Goal: Navigation & Orientation: Find specific page/section

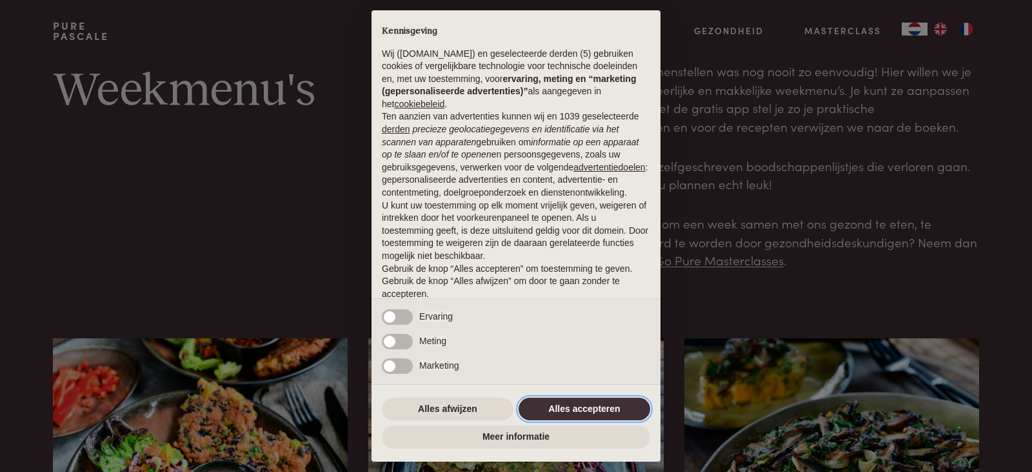
click at [591, 406] on button "Alles accepteren" at bounding box center [585, 408] width 132 height 23
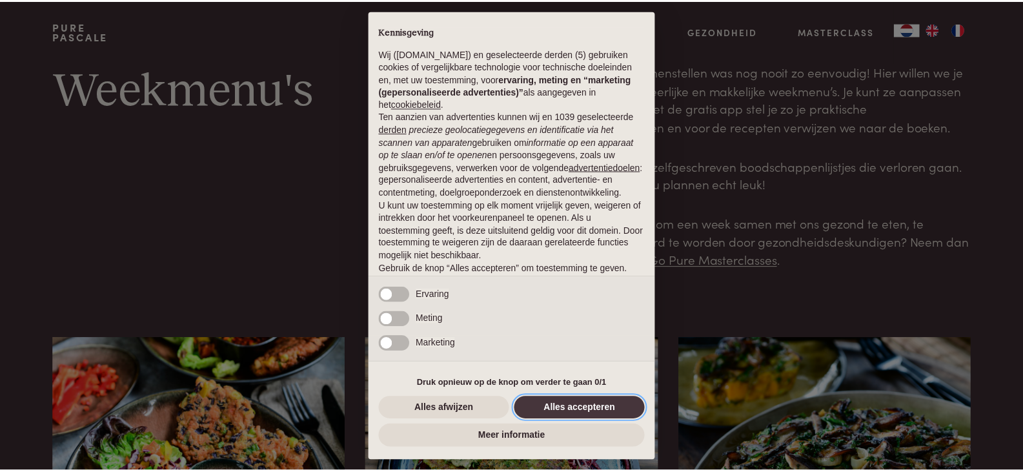
scroll to position [47, 0]
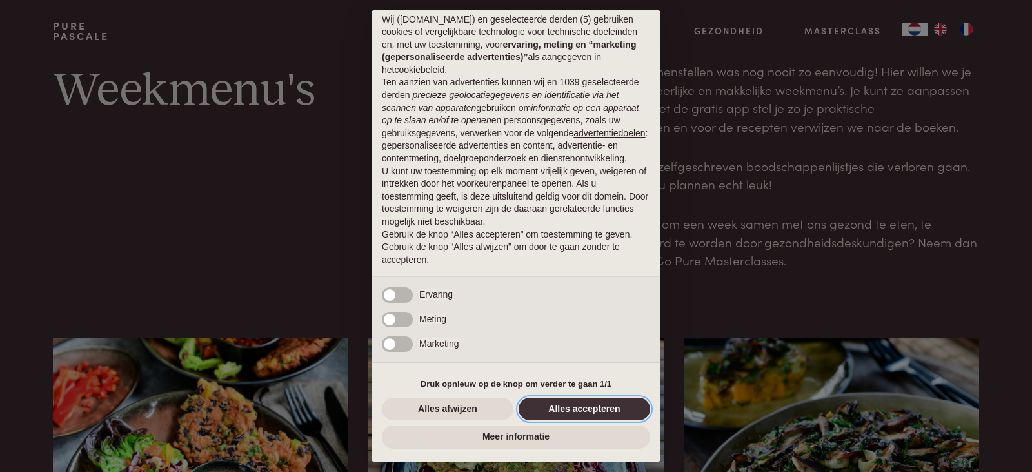
click at [597, 408] on button "Alles accepteren" at bounding box center [585, 408] width 132 height 23
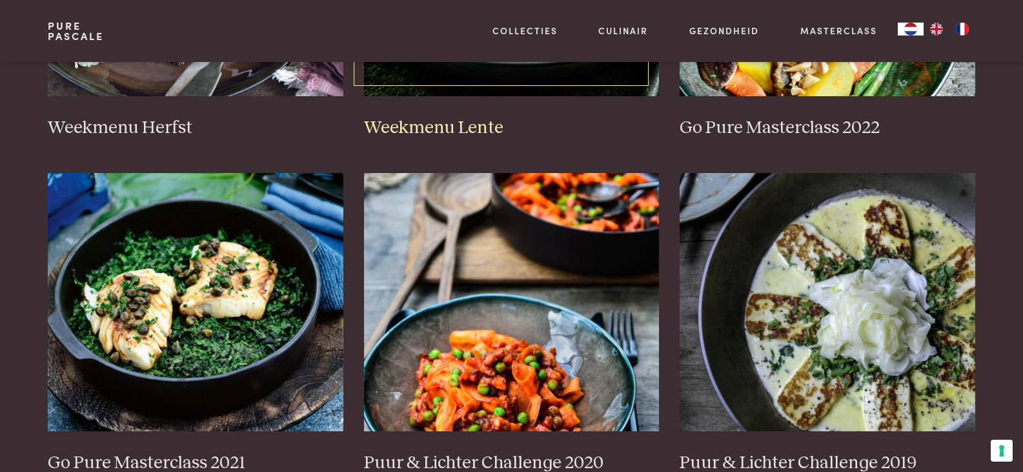
scroll to position [839, 0]
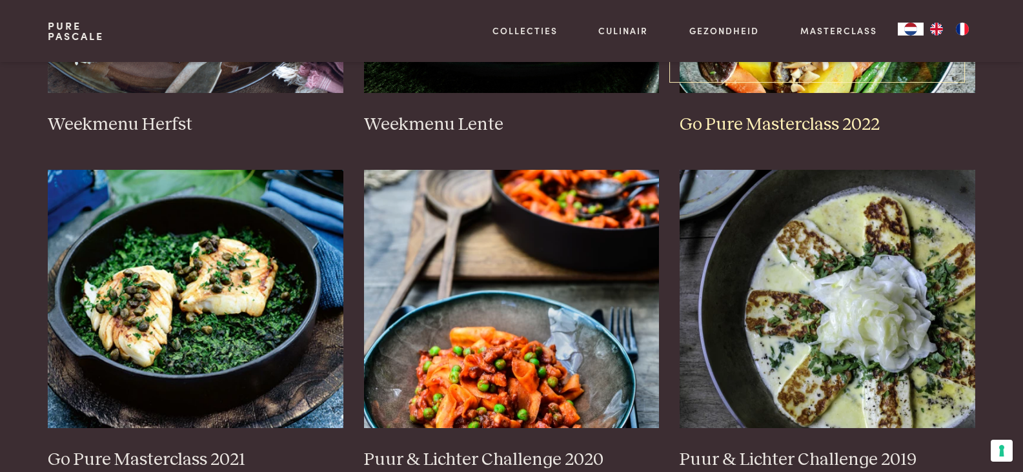
click at [763, 122] on h3 "Go Pure Masterclass 2022" at bounding box center [826, 125] width 295 height 23
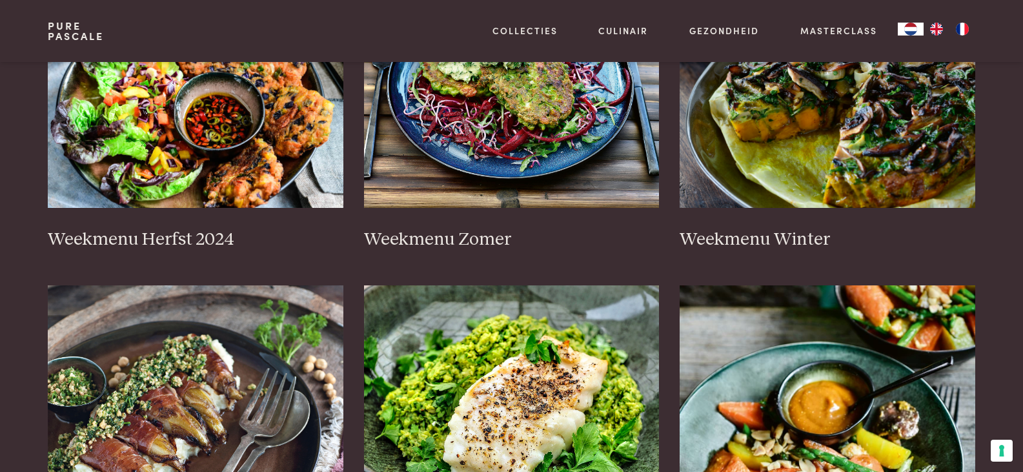
scroll to position [387, 0]
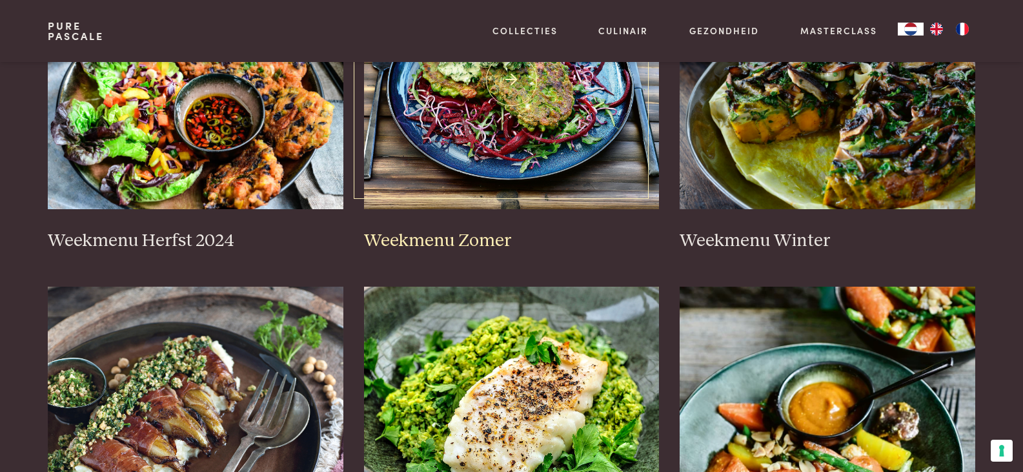
click at [462, 246] on h3 "Weekmenu Zomer" at bounding box center [511, 241] width 295 height 23
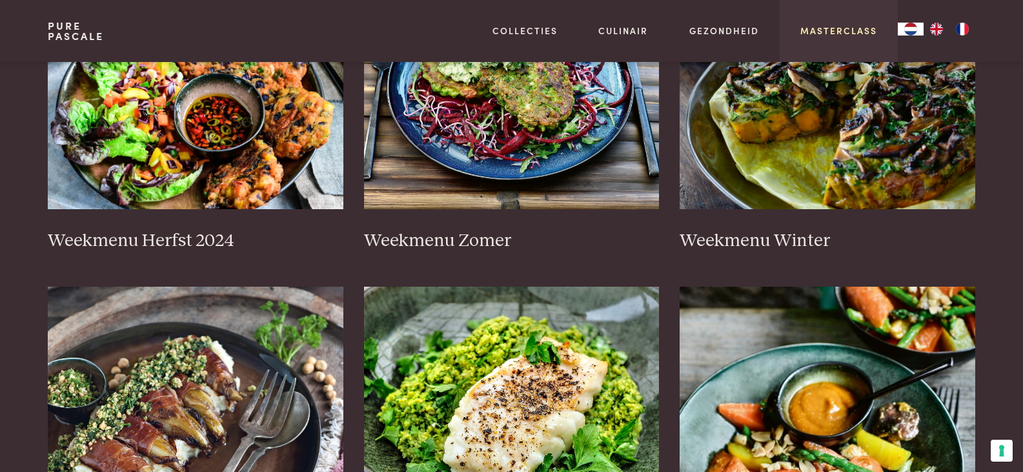
click at [833, 30] on link "Masterclass" at bounding box center [838, 31] width 77 height 14
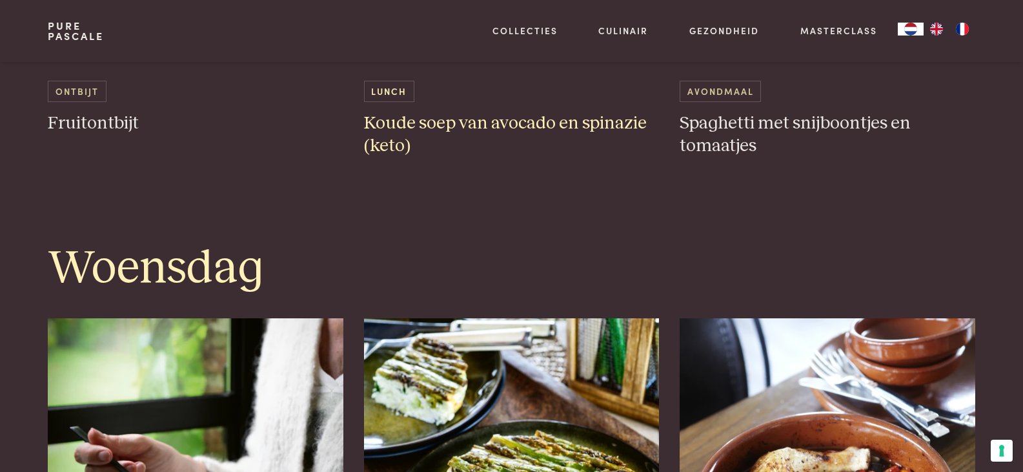
scroll to position [1548, 0]
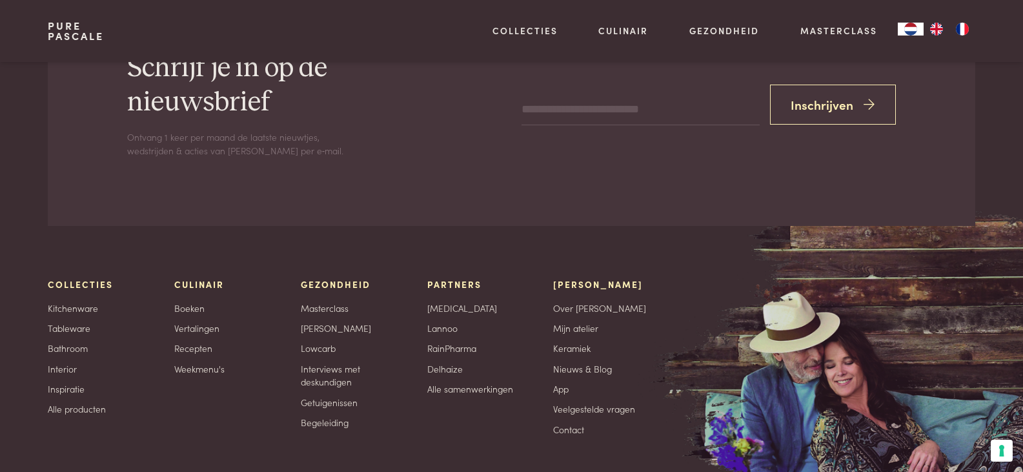
scroll to position [4451, 0]
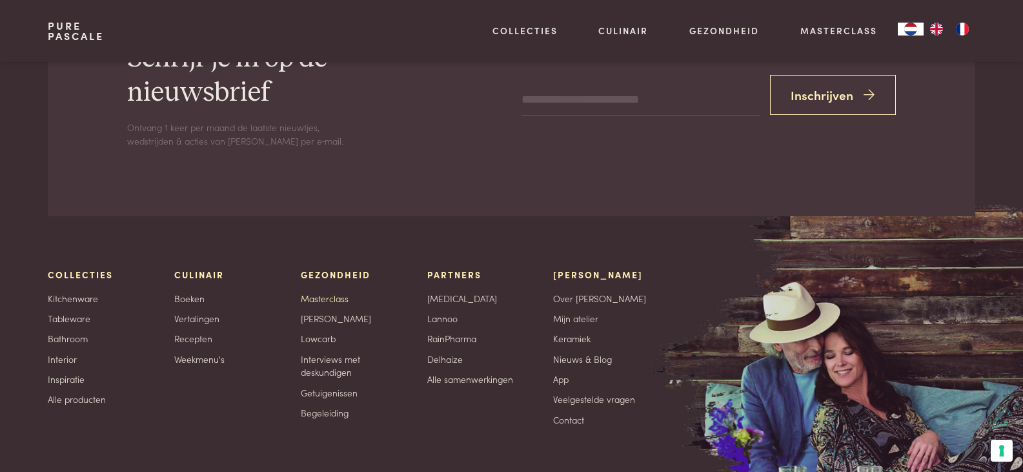
click at [339, 292] on link "Masterclass" at bounding box center [325, 299] width 48 height 14
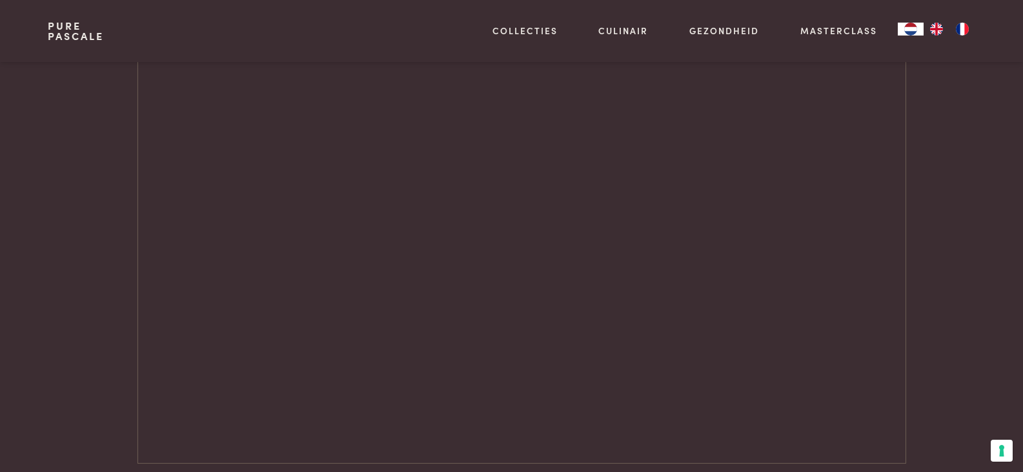
scroll to position [1806, 0]
